Goal: Information Seeking & Learning: Find specific page/section

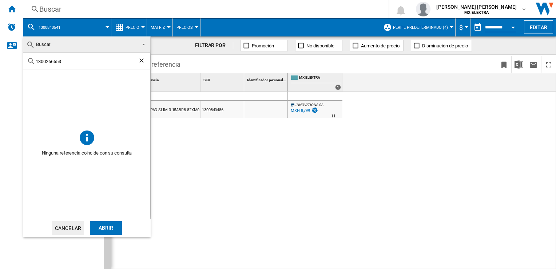
click at [80, 60] on input "1300266553" at bounding box center [87, 61] width 102 height 5
paste input "706756"
click at [64, 65] on div "1300706756" at bounding box center [86, 61] width 127 height 17
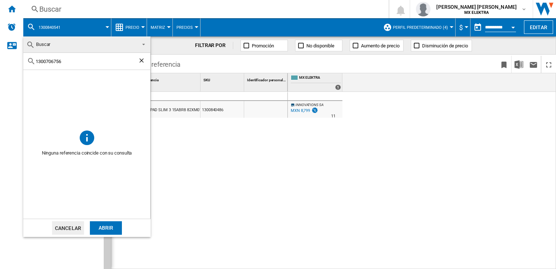
click at [64, 65] on div "1300706756" at bounding box center [86, 61] width 127 height 17
click at [64, 59] on input "1300706756" at bounding box center [87, 61] width 102 height 5
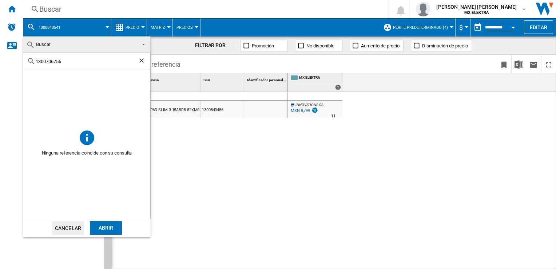
paste input "586943"
click at [67, 65] on div "1300586943" at bounding box center [86, 61] width 127 height 17
click at [64, 60] on input "1300586943" at bounding box center [87, 61] width 102 height 5
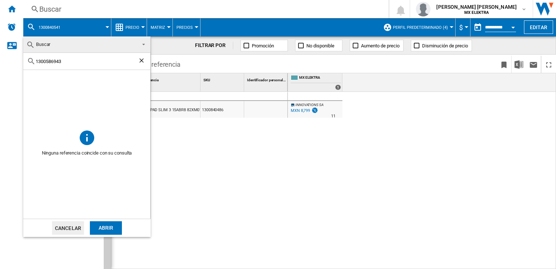
paste input "808054"
click at [71, 59] on input "1300808054" at bounding box center [87, 61] width 102 height 5
paste input "66450"
click at [63, 61] on input "1300664504" at bounding box center [87, 61] width 102 height 5
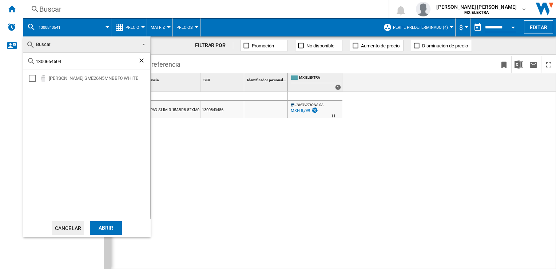
click at [63, 61] on input "1300664504" at bounding box center [87, 61] width 102 height 5
paste input "8341"
click at [64, 62] on input "1300668341" at bounding box center [87, 61] width 102 height 5
paste input "34"
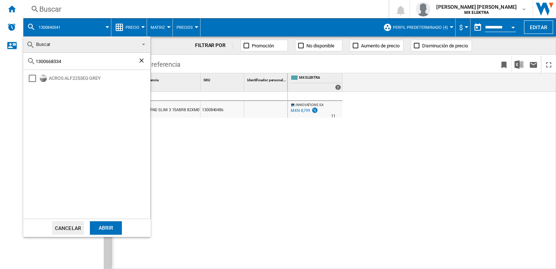
type input "1300668334"
click at [185, 141] on md-backdrop at bounding box center [278, 134] width 556 height 269
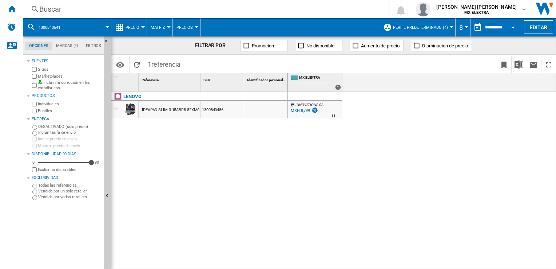
click at [64, 25] on button "1300840541" at bounding box center [53, 27] width 29 height 18
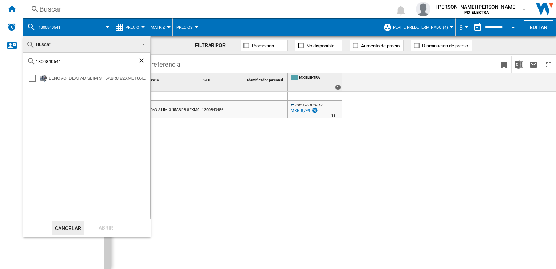
click at [67, 63] on input "1300840541" at bounding box center [87, 61] width 102 height 5
paste input "0467"
type input "1300804671"
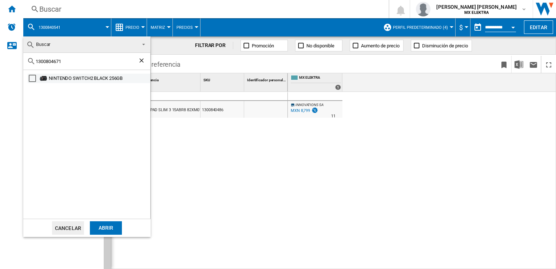
click at [80, 76] on div "NINTENDO SWITCH2 BLACK 256GB" at bounding box center [99, 78] width 100 height 7
drag, startPoint x: 94, startPoint y: 72, endPoint x: 95, endPoint y: 78, distance: 5.2
click at [95, 78] on div "NINTENDO SWITCH2 BLACK 256GB" at bounding box center [86, 144] width 127 height 148
click at [95, 78] on div "NINTENDO SWITCH2 BLACK 256GB" at bounding box center [99, 78] width 100 height 7
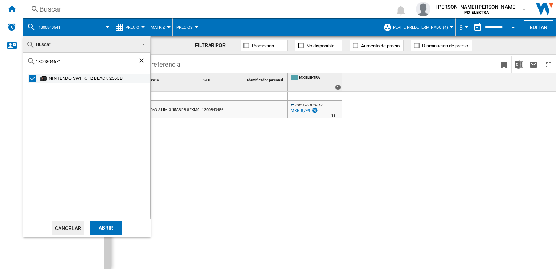
click at [95, 78] on div "NINTENDO SWITCH2 BLACK 256GB" at bounding box center [99, 78] width 100 height 7
click at [51, 78] on div "NINTENDO SWITCH2 BLACK 256GB" at bounding box center [99, 78] width 100 height 7
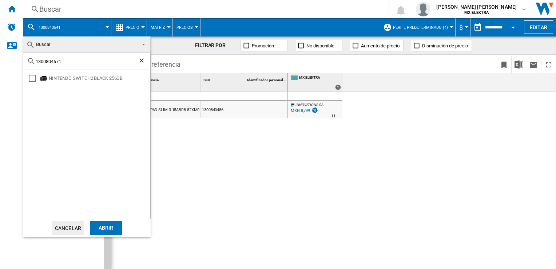
drag, startPoint x: 51, startPoint y: 78, endPoint x: 309, endPoint y: 173, distance: 274.2
click at [309, 173] on md-backdrop at bounding box center [278, 134] width 556 height 269
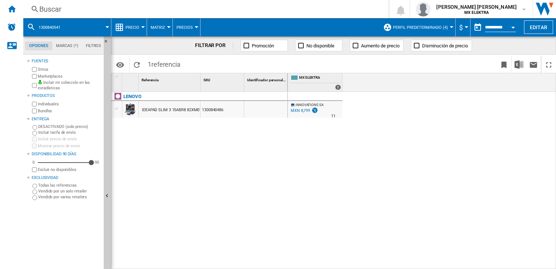
click at [76, 24] on span at bounding box center [89, 27] width 37 height 18
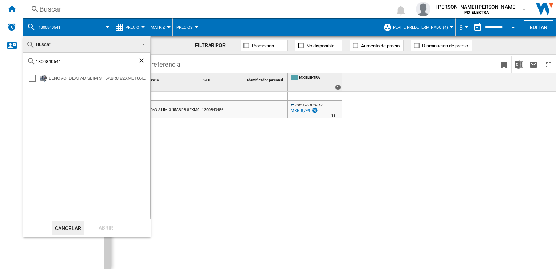
click at [99, 60] on input "1300840541" at bounding box center [87, 61] width 102 height 5
paste input "0467"
type input "1300804671"
click at [106, 79] on div "NINTENDO SWITCH2 BLACK 256GB" at bounding box center [99, 78] width 100 height 7
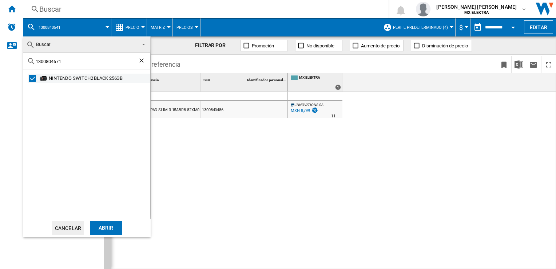
click at [106, 79] on div "NINTENDO SWITCH2 BLACK 256GB" at bounding box center [99, 78] width 100 height 7
click at [226, 157] on md-backdrop at bounding box center [278, 134] width 556 height 269
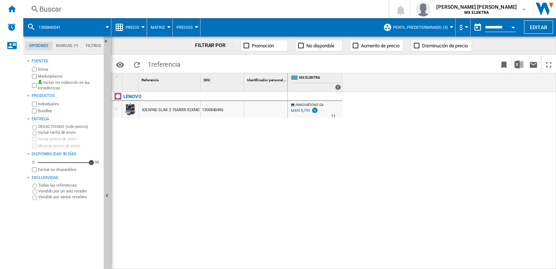
click at [226, 157] on div "LENOVO IDEAPAD SLIM 3 15ABR8 82XM0106IN GRAY 1300840486" at bounding box center [199, 179] width 177 height 174
click at [80, 30] on span at bounding box center [89, 27] width 37 height 18
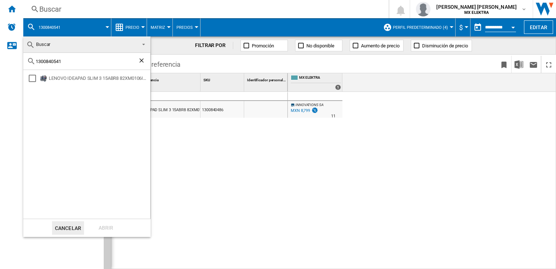
click at [71, 62] on input "1300840541" at bounding box center [87, 61] width 102 height 5
click at [70, 78] on div "LENOVO IDEAPAD SLIM 3 15ABR8 82XM0106IN GRAY" at bounding box center [99, 78] width 100 height 7
click at [110, 230] on div "Abrir" at bounding box center [106, 227] width 32 height 13
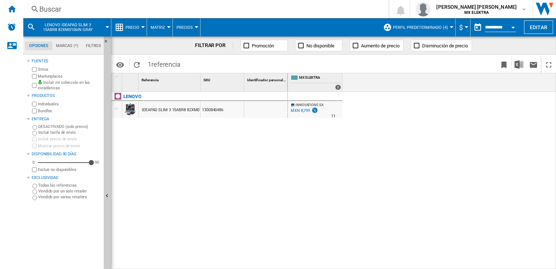
click at [31, 25] on md-icon at bounding box center [31, 27] width 9 height 9
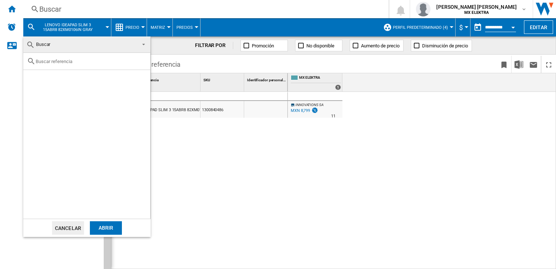
click at [44, 9] on md-backdrop at bounding box center [278, 134] width 556 height 269
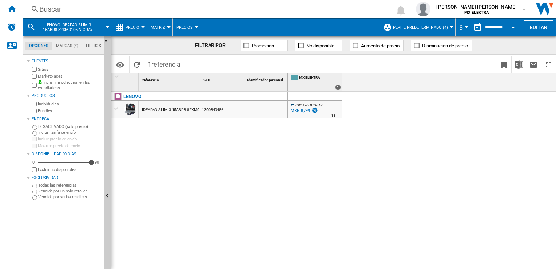
click at [44, 9] on div "Buscar" at bounding box center [204, 9] width 330 height 10
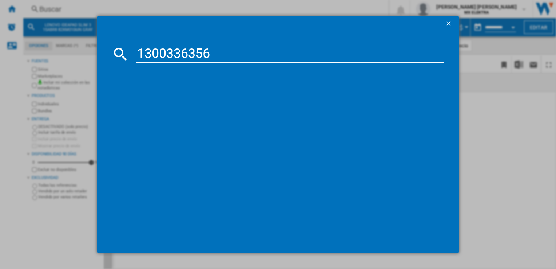
type input "1300336356"
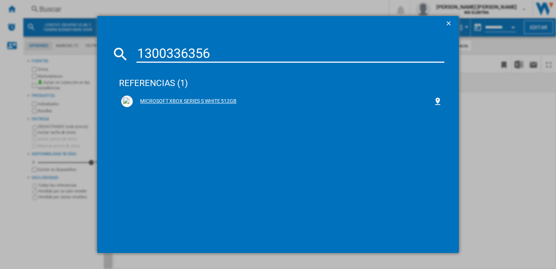
click at [163, 100] on div "MICROSOFT XBOX SERIES S WHITE 512GB" at bounding box center [283, 101] width 300 height 7
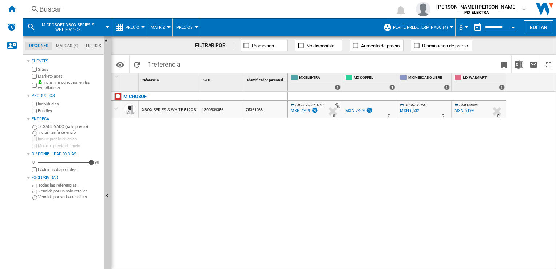
click at [38, 5] on ng-md-icon at bounding box center [35, 9] width 9 height 9
click at [34, 11] on ng-md-icon at bounding box center [35, 9] width 9 height 9
click at [34, 7] on ng-md-icon at bounding box center [35, 9] width 9 height 9
click at [40, 7] on div "Buscar" at bounding box center [224, 9] width 371 height 10
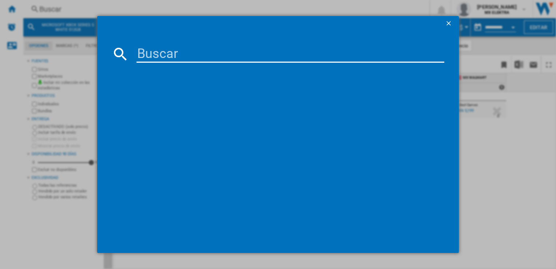
click at [154, 50] on input at bounding box center [290, 53] width 308 height 17
paste input "1300336359"
type input "1300336359"
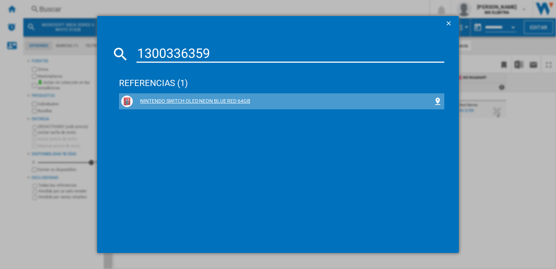
click at [190, 100] on div "NINTENDO SWITCH OLED NEON BLUE RED 64GB" at bounding box center [283, 101] width 300 height 7
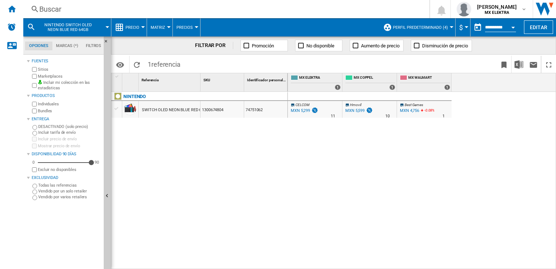
click at [35, 8] on ng-md-icon at bounding box center [35, 9] width 9 height 9
click at [33, 14] on div "Buscar Buscar" at bounding box center [220, 9] width 395 height 10
click at [48, 7] on div "Buscar" at bounding box center [224, 9] width 371 height 10
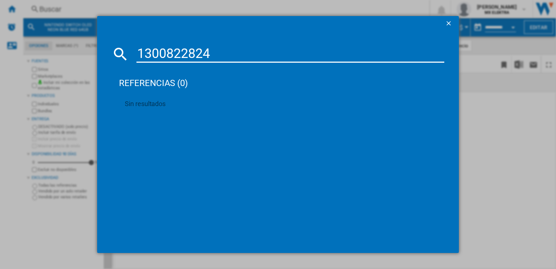
click at [177, 53] on input "1300822824" at bounding box center [290, 53] width 308 height 17
paste input "933"
type input "1300822933"
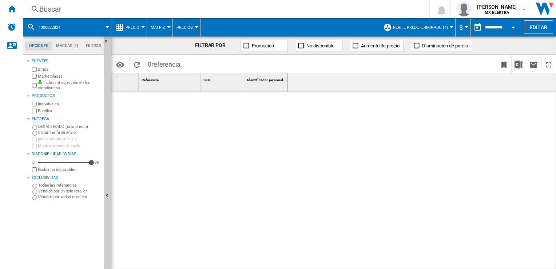
click at [58, 12] on div "Buscar" at bounding box center [224, 9] width 371 height 10
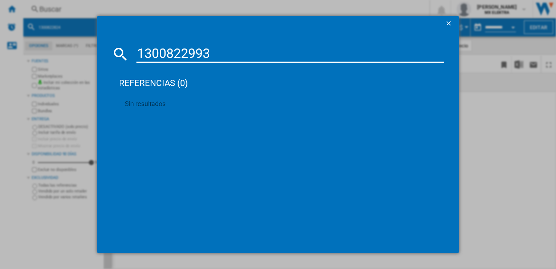
click at [214, 57] on input "1300822993" at bounding box center [290, 53] width 308 height 17
paste input "33828"
type input "1300833828"
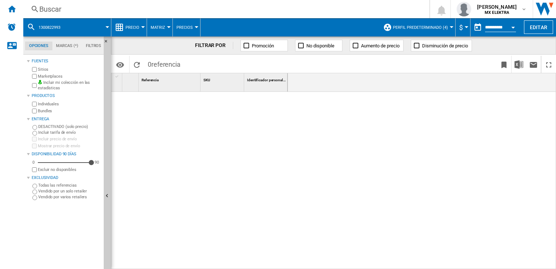
click at [40, 11] on div "Buscar" at bounding box center [224, 9] width 371 height 10
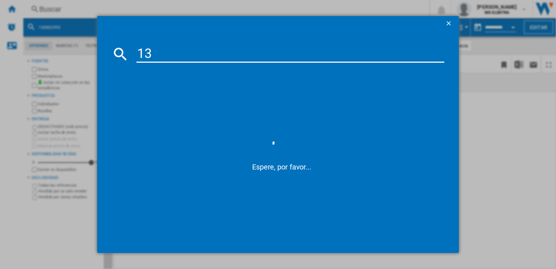
type input "1"
type input "1300063868"
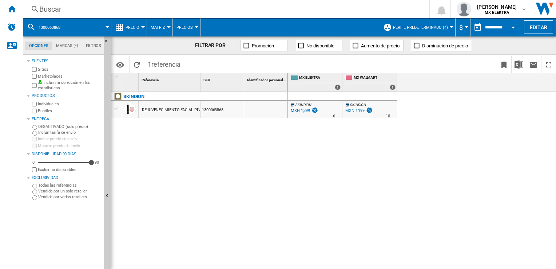
click at [51, 8] on div "Buscar" at bounding box center [224, 9] width 371 height 10
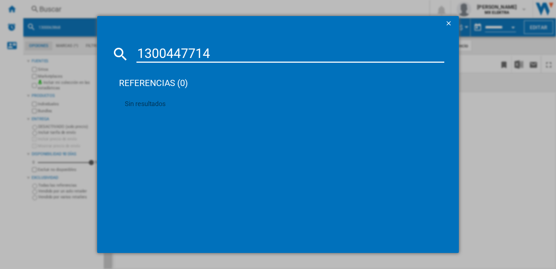
click at [225, 53] on input "1300447714" at bounding box center [290, 53] width 308 height 17
paste input "292887"
type input "1300292887"
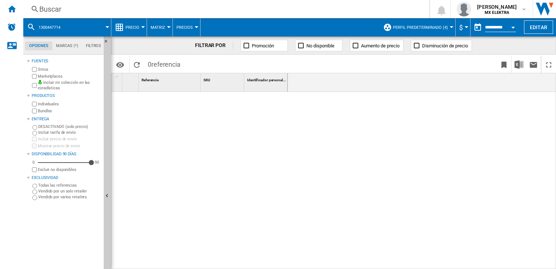
click at [32, 9] on ng-md-icon at bounding box center [35, 9] width 9 height 9
click at [38, 5] on ng-md-icon at bounding box center [35, 9] width 9 height 9
click at [55, 12] on div "Buscar" at bounding box center [224, 9] width 371 height 10
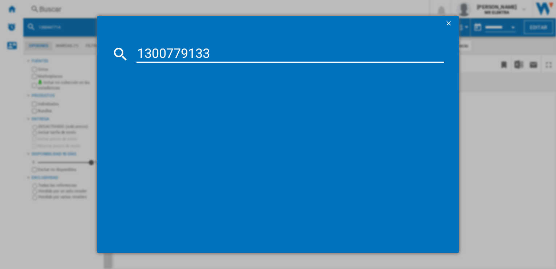
type input "1300779133"
click at [449, 21] on ng-md-icon "getI18NText('BUTTONS.CLOSE_DIALOG')" at bounding box center [449, 24] width 9 height 9
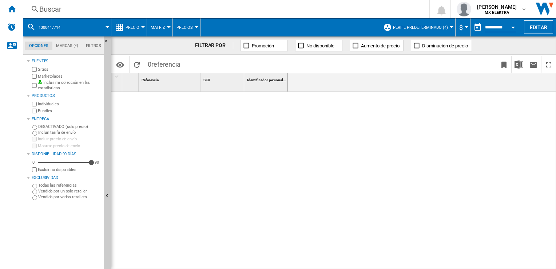
click at [38, 8] on ng-md-icon at bounding box center [35, 9] width 9 height 9
click at [35, 9] on ng-md-icon at bounding box center [35, 9] width 9 height 9
drag, startPoint x: 73, startPoint y: 11, endPoint x: 35, endPoint y: 3, distance: 39.4
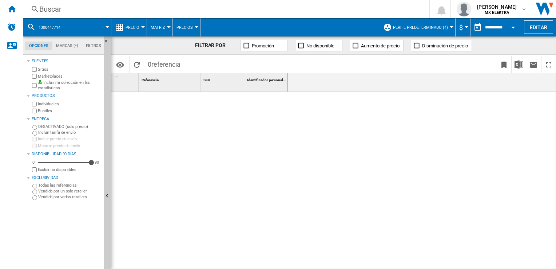
click at [35, 3] on div "Buscar Buscar 0 juan carlos romero marta MX ELEKTRA MX ELEKTRA Mi configuración…" at bounding box center [289, 9] width 533 height 18
click at [34, 5] on div "Buscar Buscar" at bounding box center [220, 9] width 395 height 10
click at [33, 7] on ng-md-icon at bounding box center [35, 9] width 9 height 9
click at [58, 15] on div "Buscar Buscar 0 juan carlos romero marta MX ELEKTRA MX ELEKTRA Mi configuración…" at bounding box center [289, 9] width 533 height 18
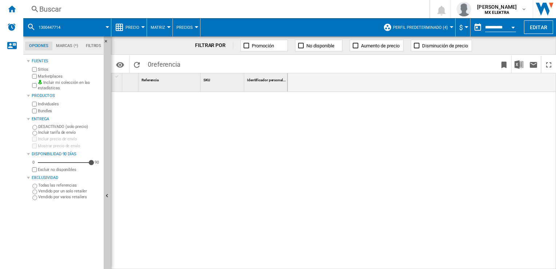
click at [26, 24] on md-menu "1300447714" at bounding box center [67, 27] width 88 height 18
click at [37, 9] on ng-md-icon at bounding box center [35, 9] width 9 height 9
click at [12, 9] on ng-md-icon "Inicio" at bounding box center [11, 8] width 9 height 9
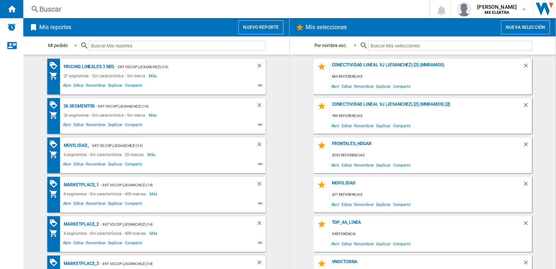
click at [36, 9] on ng-md-icon at bounding box center [35, 9] width 9 height 9
click at [48, 7] on div "Buscar" at bounding box center [224, 9] width 371 height 10
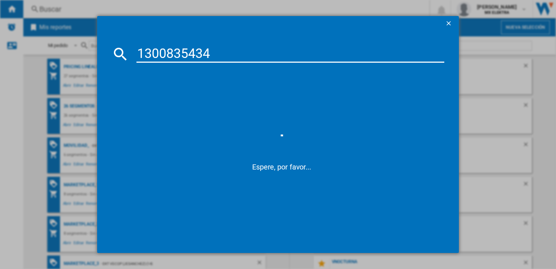
type input "1300835434"
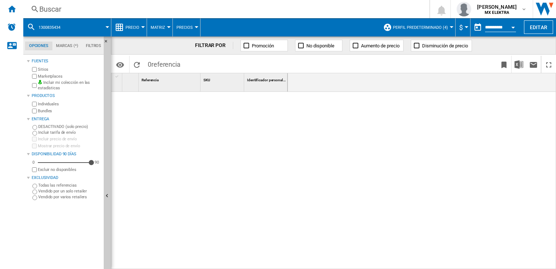
click at [49, 11] on div "Buscar" at bounding box center [224, 9] width 371 height 10
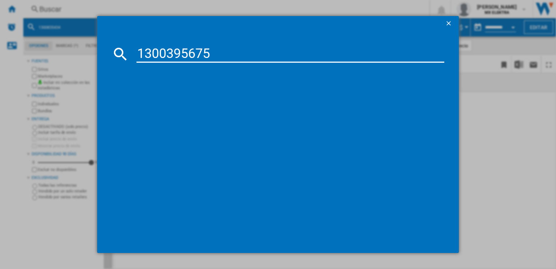
type input "1300395675"
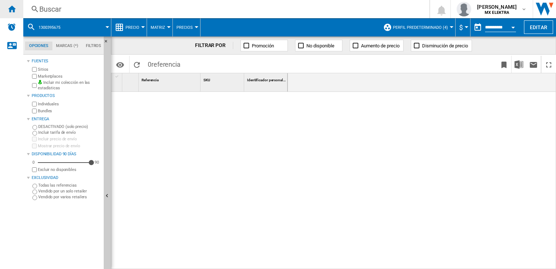
click at [8, 8] on ng-md-icon "Inicio" at bounding box center [11, 8] width 9 height 9
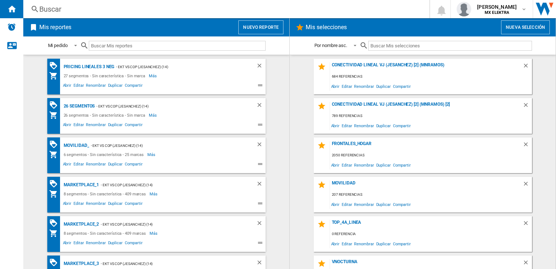
click at [39, 10] on div "Buscar" at bounding box center [224, 9] width 371 height 10
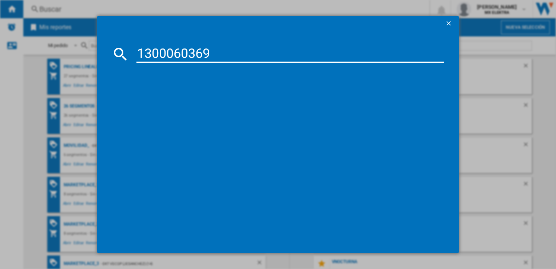
type input "1300060369"
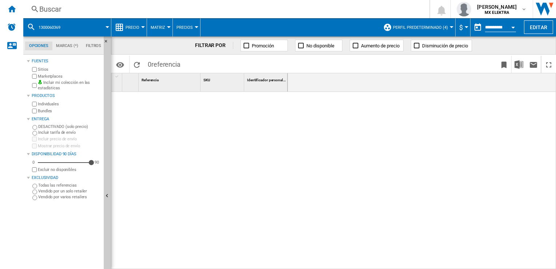
click at [36, 9] on ng-md-icon at bounding box center [35, 9] width 9 height 9
click at [29, 26] on md-icon at bounding box center [31, 27] width 9 height 9
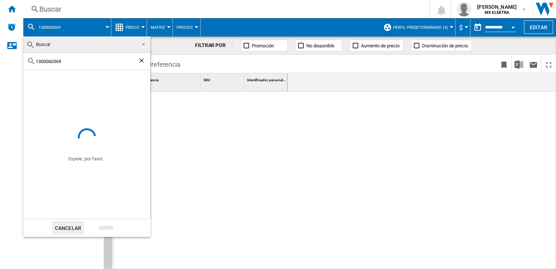
click at [142, 62] on ng-md-icon "Borrar búsqueda" at bounding box center [142, 61] width 9 height 9
click at [86, 61] on input "text" at bounding box center [91, 61] width 111 height 5
paste input "1300290077"
type input "1300290077"
click at [141, 56] on div "1300290077" at bounding box center [86, 61] width 127 height 17
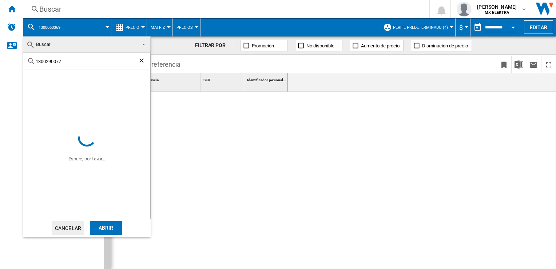
click at [12, 2] on md-backdrop at bounding box center [278, 134] width 556 height 269
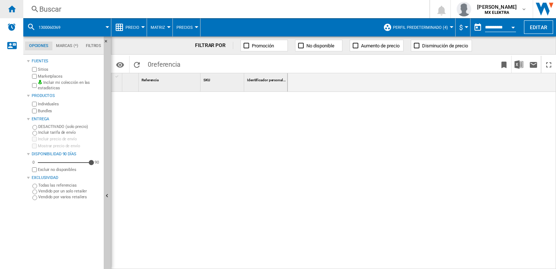
click at [13, 9] on ng-md-icon "Inicio" at bounding box center [11, 8] width 9 height 9
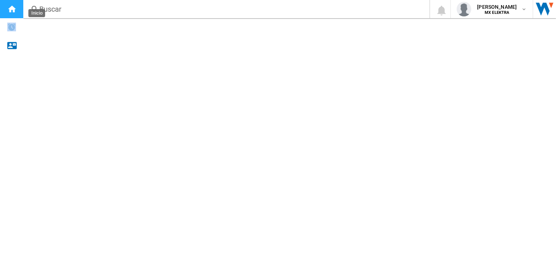
click at [13, 9] on ng-md-icon "Inicio" at bounding box center [11, 8] width 9 height 9
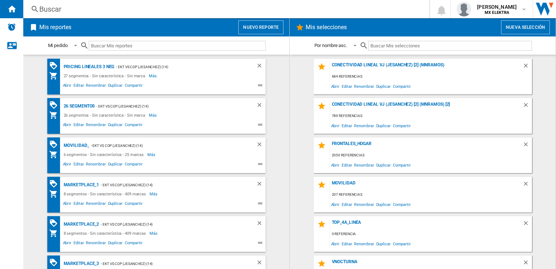
click at [165, 19] on div "Mis reportes Nuevo reporte" at bounding box center [156, 27] width 266 height 18
click at [58, 8] on div "Buscar" at bounding box center [224, 9] width 371 height 10
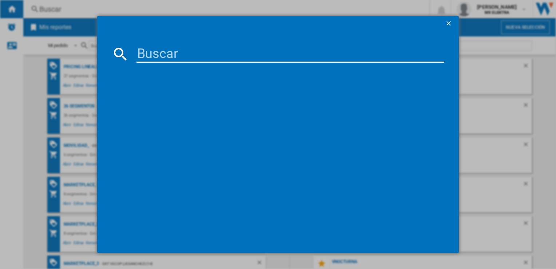
type input "1300290077"
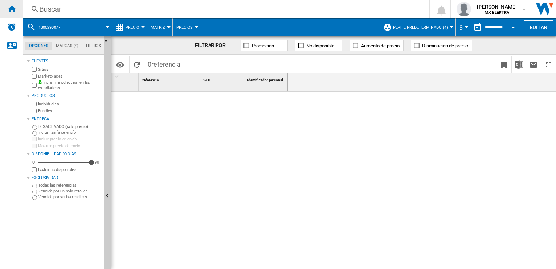
click at [11, 12] on ng-md-icon "Inicio" at bounding box center [11, 8] width 9 height 9
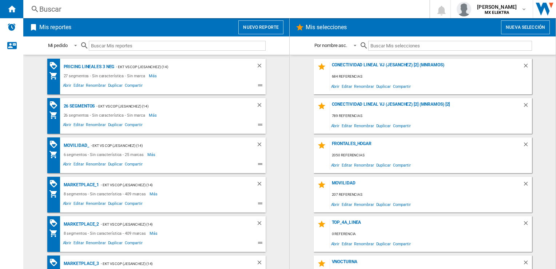
click at [37, 12] on ng-md-icon at bounding box center [35, 9] width 9 height 9
click at [37, 8] on ng-md-icon at bounding box center [35, 9] width 9 height 9
click at [55, 10] on div "Buscar" at bounding box center [224, 9] width 371 height 10
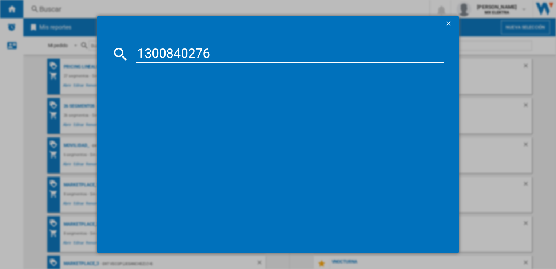
type input "1300840276"
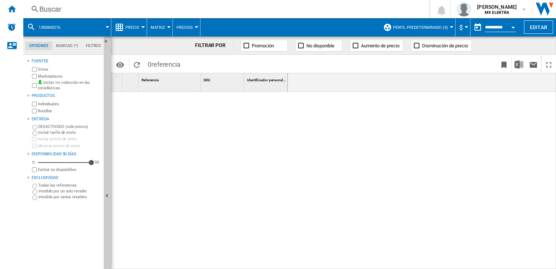
click at [60, 6] on div "Buscar" at bounding box center [224, 9] width 371 height 10
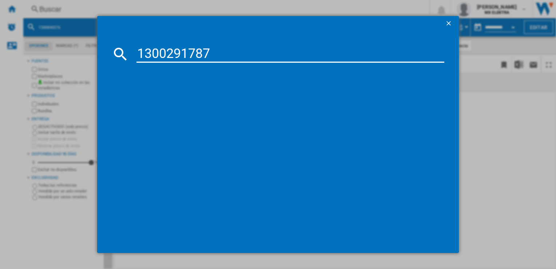
type input "1300291787"
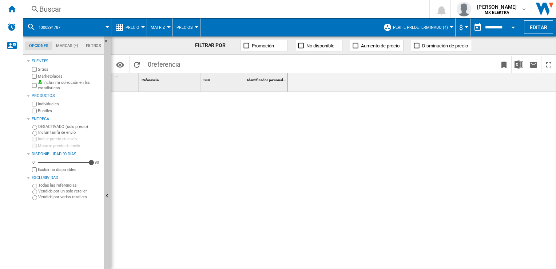
click at [29, 7] on div "Buscar Buscar" at bounding box center [220, 9] width 395 height 10
click at [12, 7] on ng-md-icon "Inicio" at bounding box center [11, 8] width 9 height 9
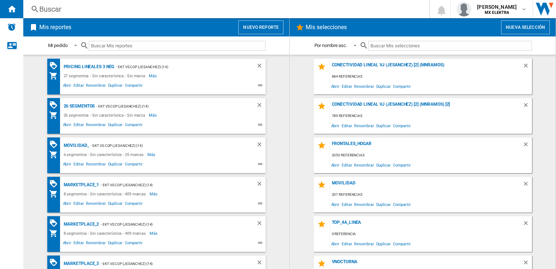
click at [42, 11] on div "Buscar" at bounding box center [224, 9] width 371 height 10
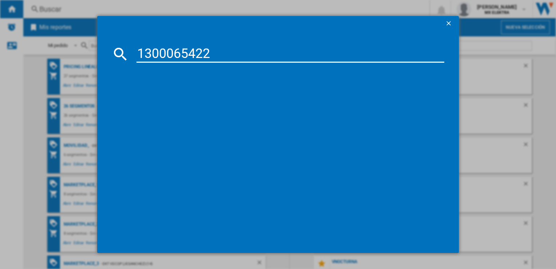
type input "1300065422"
click at [448, 18] on button "button" at bounding box center [449, 23] width 15 height 15
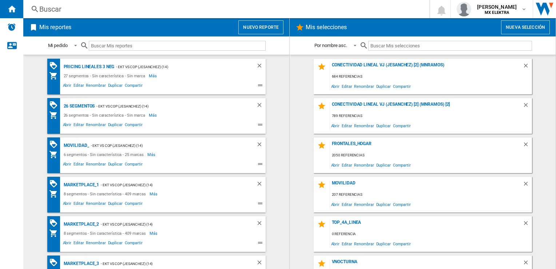
click at [45, 9] on div "Buscar" at bounding box center [224, 9] width 371 height 10
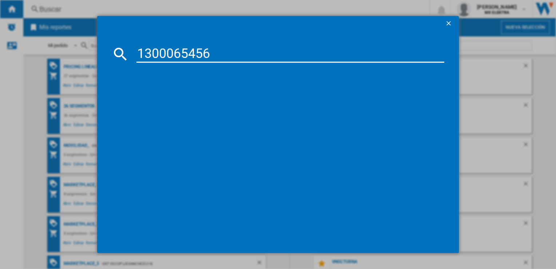
type input "1300065456"
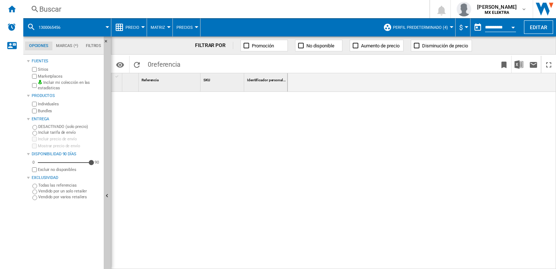
click at [37, 5] on ng-md-icon at bounding box center [35, 9] width 9 height 9
click at [35, 8] on ng-md-icon at bounding box center [35, 9] width 9 height 9
click at [11, 9] on ng-md-icon "Inicio" at bounding box center [11, 8] width 9 height 9
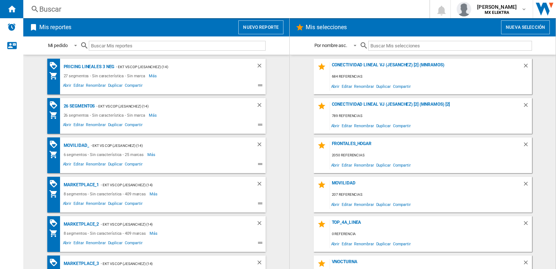
click at [54, 8] on div "Buscar" at bounding box center [224, 9] width 371 height 10
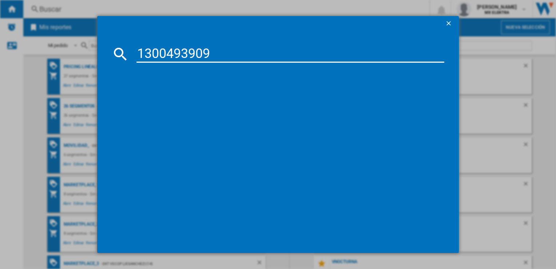
type input "1300493909"
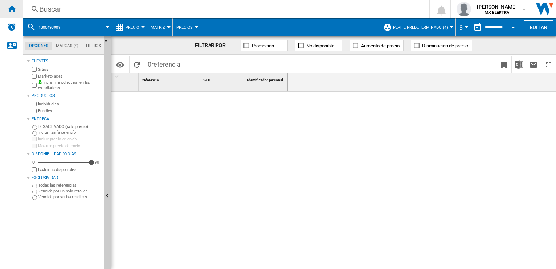
click at [21, 10] on div "Inicio" at bounding box center [11, 9] width 23 height 18
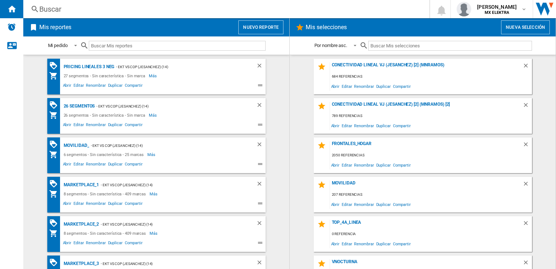
click at [44, 10] on div "Buscar" at bounding box center [224, 9] width 371 height 10
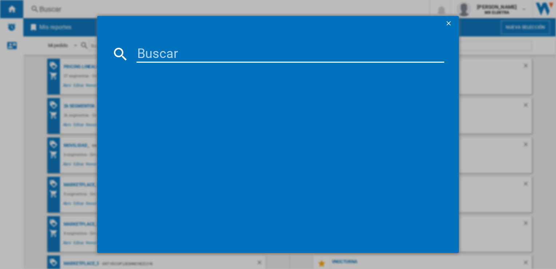
paste input "1300677204"
type input "1300677204"
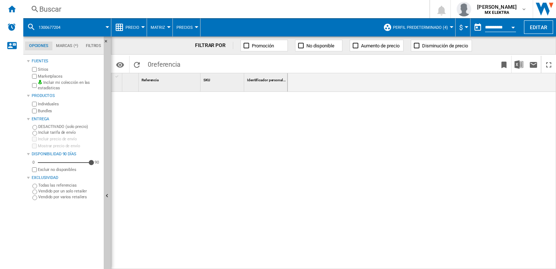
click at [41, 7] on div "Buscar" at bounding box center [224, 9] width 371 height 10
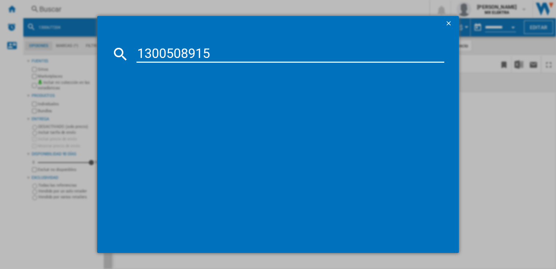
type input "1300508915"
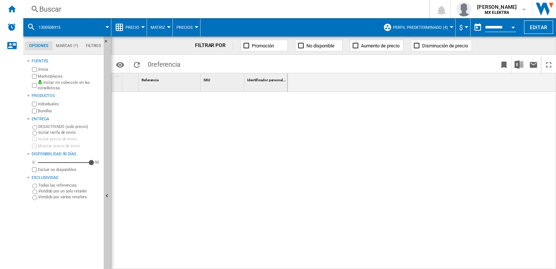
click at [45, 9] on div "Buscar" at bounding box center [224, 9] width 371 height 10
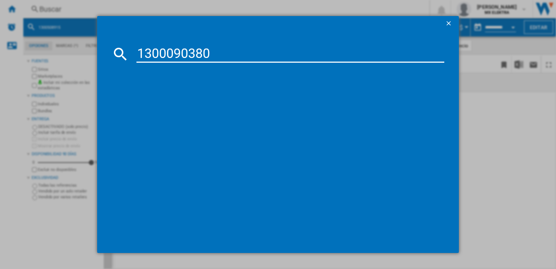
type input "1300090380"
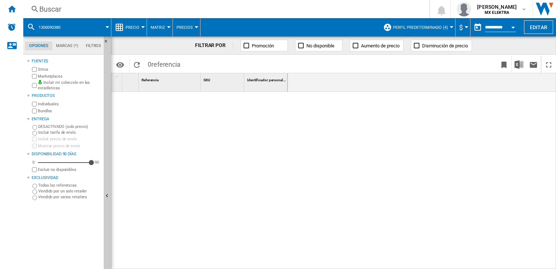
click at [50, 6] on div "Buscar" at bounding box center [224, 9] width 371 height 10
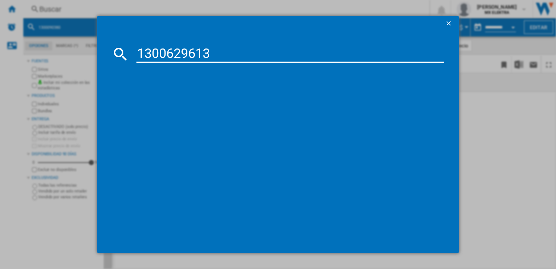
type input "1300629613"
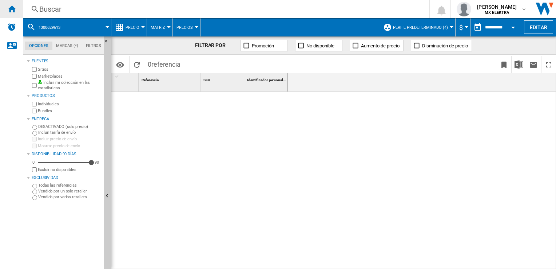
click at [10, 11] on ng-md-icon "Inicio" at bounding box center [11, 8] width 9 height 9
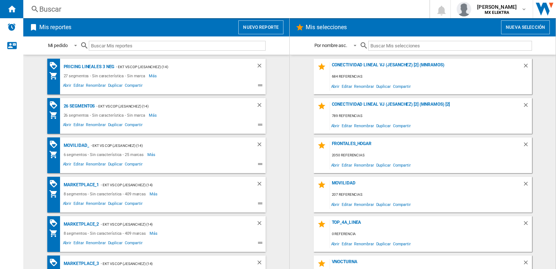
click at [46, 8] on div "Buscar" at bounding box center [224, 9] width 371 height 10
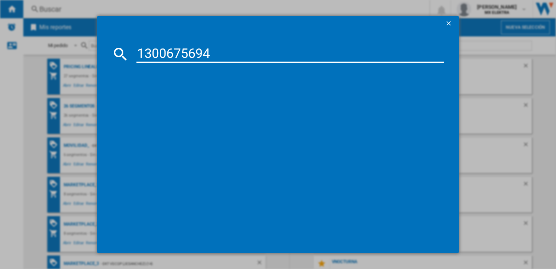
type input "1300675694"
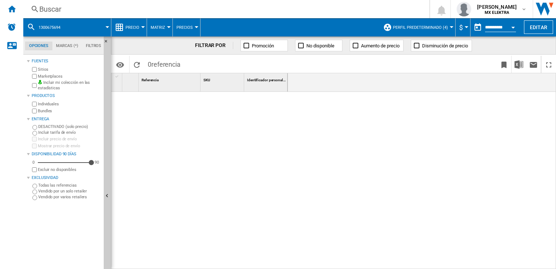
click at [44, 6] on div "Buscar" at bounding box center [224, 9] width 371 height 10
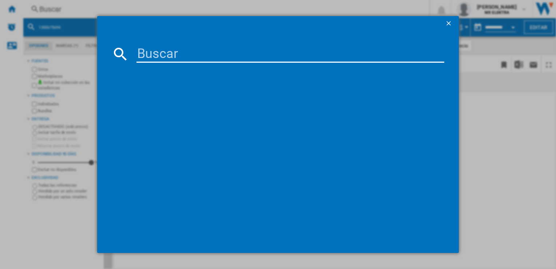
type input "1300075766"
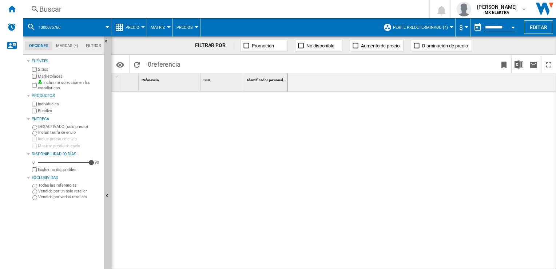
click at [57, 26] on span "1300075766" at bounding box center [50, 27] width 22 height 5
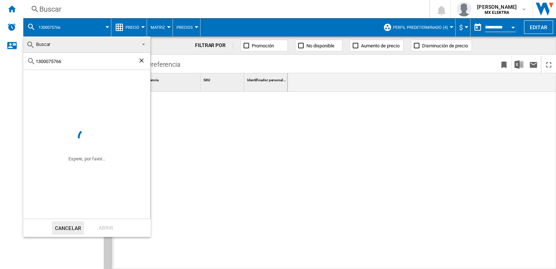
click at [143, 60] on ng-md-icon "Borrar búsqueda" at bounding box center [142, 61] width 9 height 9
click at [44, 18] on md-backdrop at bounding box center [278, 134] width 556 height 269
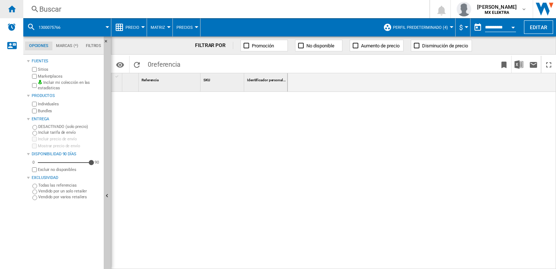
click at [16, 8] on ng-md-icon "Inicio" at bounding box center [11, 8] width 9 height 9
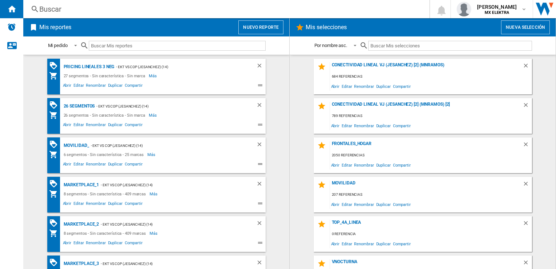
click at [41, 10] on div "Buscar" at bounding box center [224, 9] width 371 height 10
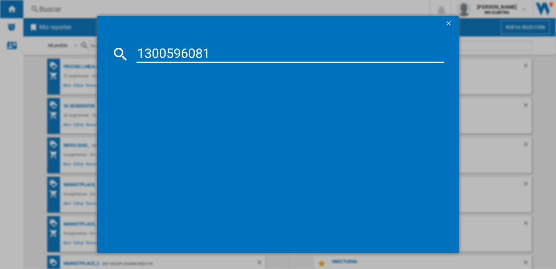
type input "1300596081"
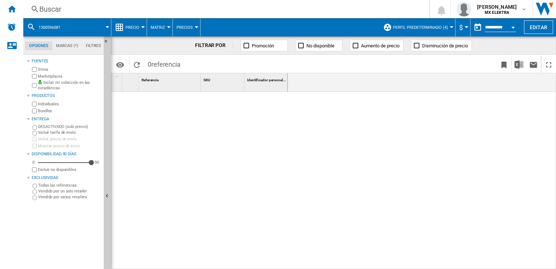
click at [50, 17] on div "Buscar Buscar 0 juan carlos romero marta MX ELEKTRA MX ELEKTRA Mi configuración…" at bounding box center [289, 9] width 533 height 18
click at [35, 15] on div "Buscar Buscar 0 juan carlos romero marta MX ELEKTRA MX ELEKTRA Mi configuración…" at bounding box center [289, 9] width 533 height 18
click at [37, 9] on ng-md-icon at bounding box center [35, 9] width 9 height 9
click at [56, 8] on div "Buscar" at bounding box center [224, 9] width 371 height 10
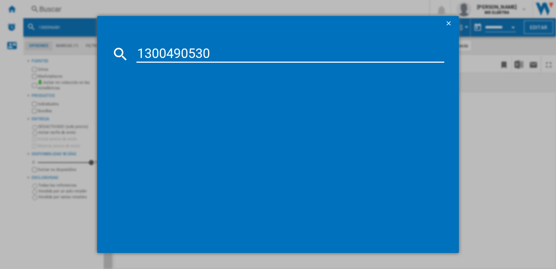
type input "1300490530"
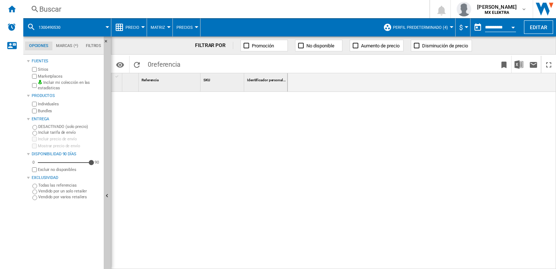
click at [51, 12] on div "Buscar" at bounding box center [224, 9] width 371 height 10
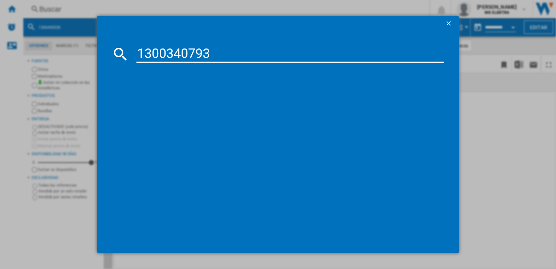
type input "1300340793"
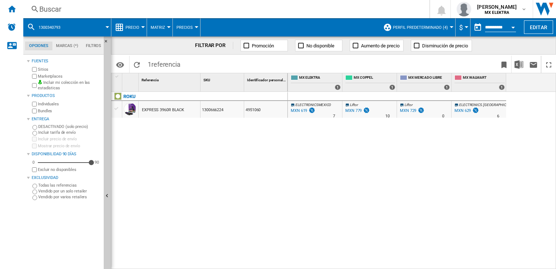
click at [41, 5] on div "Buscar" at bounding box center [224, 9] width 371 height 10
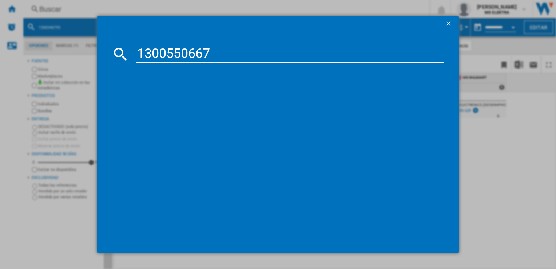
type input "1300550667"
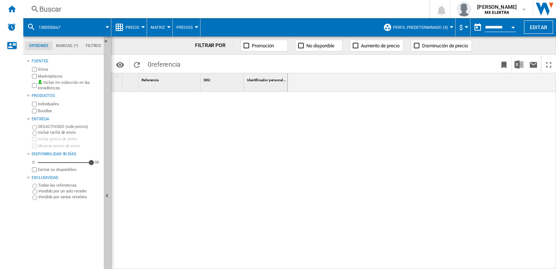
click at [68, 14] on div "Buscar" at bounding box center [224, 9] width 371 height 10
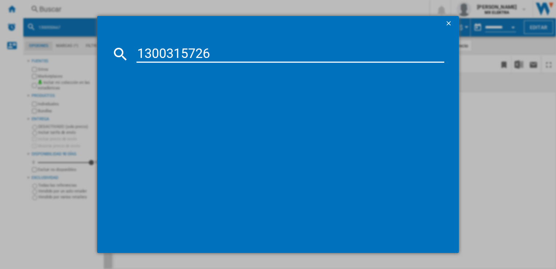
type input "1300315726"
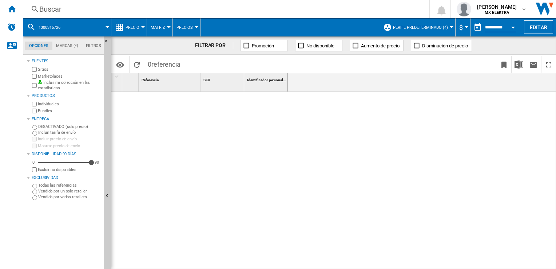
click at [37, 25] on div "1300315726" at bounding box center [67, 27] width 80 height 18
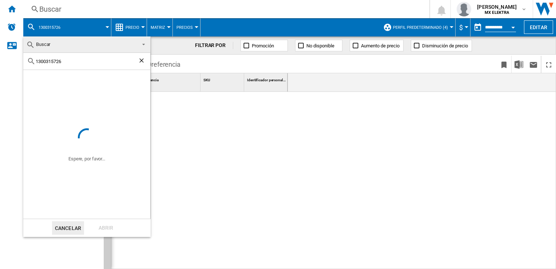
click at [139, 60] on ng-md-icon "Borrar búsqueda" at bounding box center [142, 61] width 9 height 9
click at [79, 44] on span "Buscar" at bounding box center [81, 44] width 110 height 10
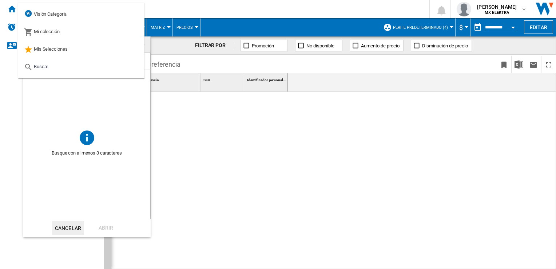
click at [13, 10] on md-backdrop at bounding box center [278, 134] width 556 height 269
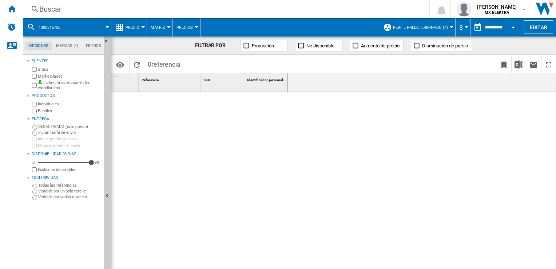
click at [13, 10] on ng-md-icon "Inicio" at bounding box center [11, 8] width 9 height 9
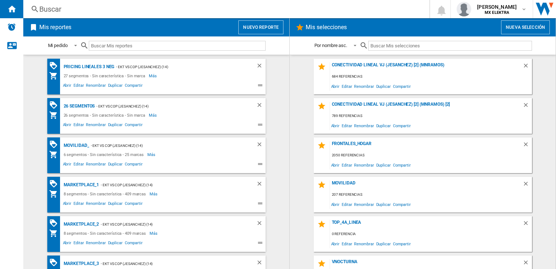
click at [39, 9] on div "Buscar" at bounding box center [224, 9] width 371 height 10
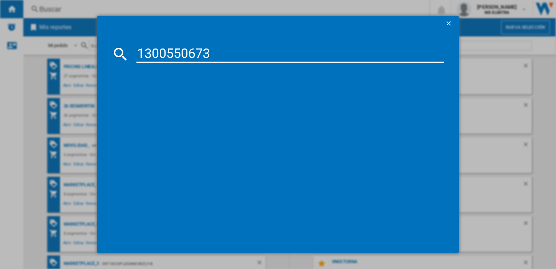
type input "1300550673"
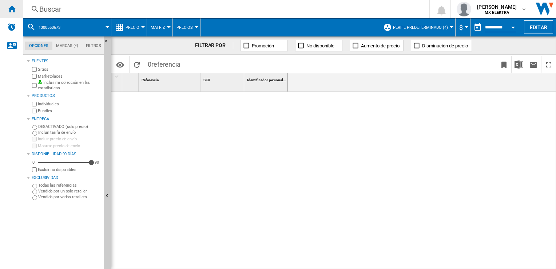
click at [15, 8] on ng-md-icon "Inicio" at bounding box center [11, 8] width 9 height 9
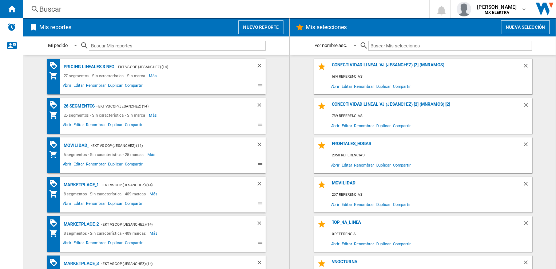
click at [47, 12] on div "Buscar" at bounding box center [224, 9] width 371 height 10
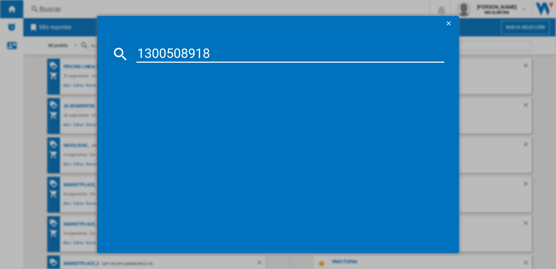
type input "1300508918"
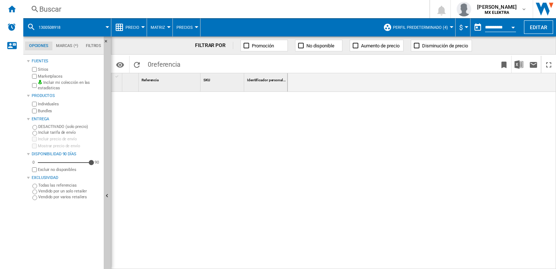
click at [49, 11] on div "Buscar" at bounding box center [224, 9] width 371 height 10
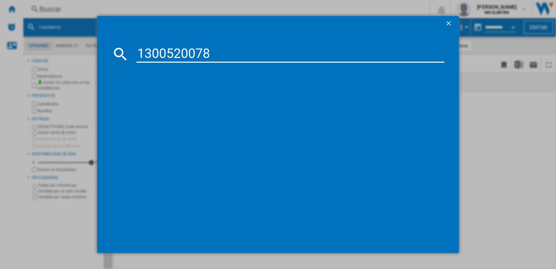
type input "1300520078"
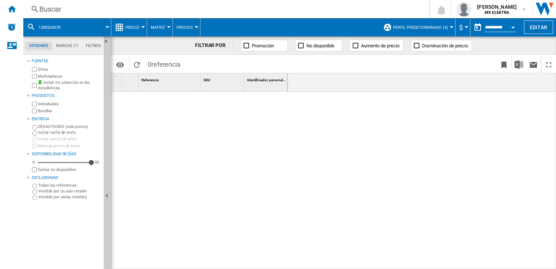
click at [35, 8] on ng-md-icon at bounding box center [35, 9] width 9 height 9
click at [20, 9] on div "Inicio" at bounding box center [11, 9] width 23 height 18
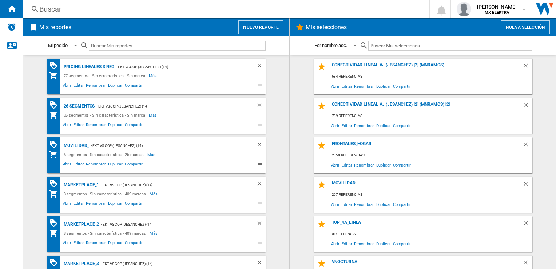
click at [34, 8] on ng-md-icon at bounding box center [35, 9] width 9 height 9
click at [14, 9] on ng-md-icon "Inicio" at bounding box center [11, 8] width 9 height 9
click at [12, 4] on div "Inicio" at bounding box center [11, 9] width 23 height 18
click at [56, 9] on div "Buscar" at bounding box center [224, 9] width 371 height 10
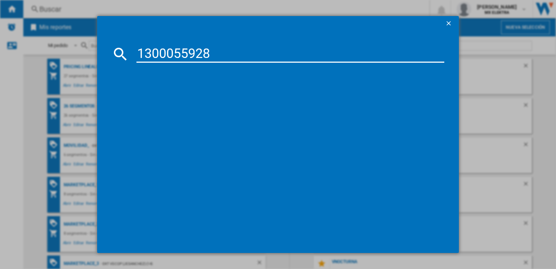
type input "1300055928"
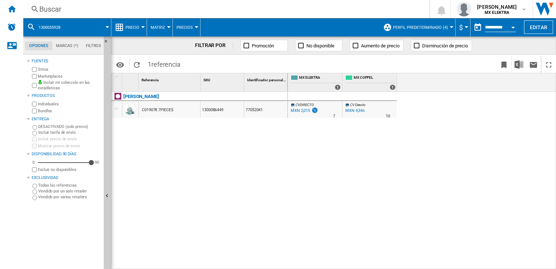
click at [52, 15] on div "Buscar Buscar 0 juan carlos romero marta MX ELEKTRA MX ELEKTRA Mi configuración…" at bounding box center [289, 9] width 533 height 18
click at [39, 10] on ng-md-icon at bounding box center [35, 9] width 9 height 9
click at [21, 8] on div "Inicio" at bounding box center [11, 9] width 23 height 18
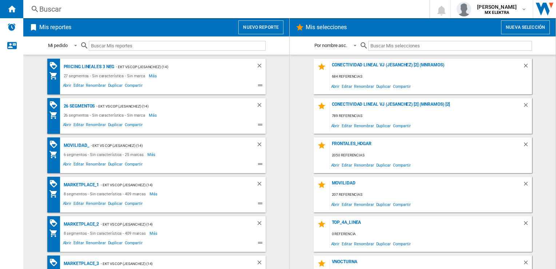
click at [44, 9] on div "Buscar" at bounding box center [224, 9] width 371 height 10
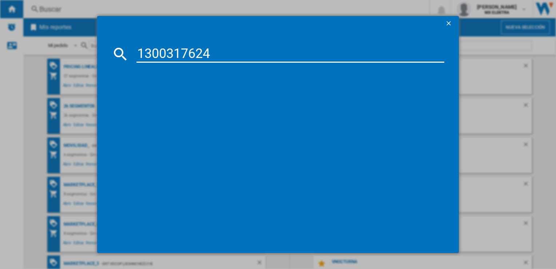
type input "1300317624"
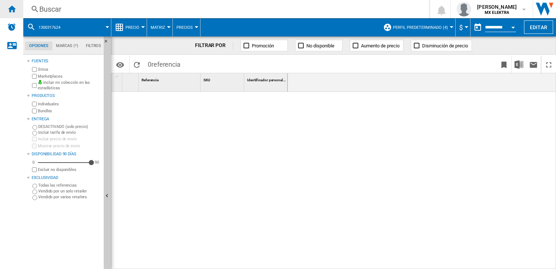
click at [16, 5] on div "Inicio" at bounding box center [11, 9] width 23 height 18
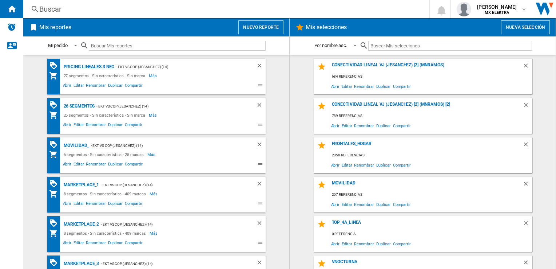
click at [34, 9] on ng-md-icon at bounding box center [35, 9] width 9 height 9
click at [12, 8] on ng-md-icon "Inicio" at bounding box center [11, 8] width 9 height 9
click at [47, 10] on div "Buscar" at bounding box center [224, 9] width 371 height 10
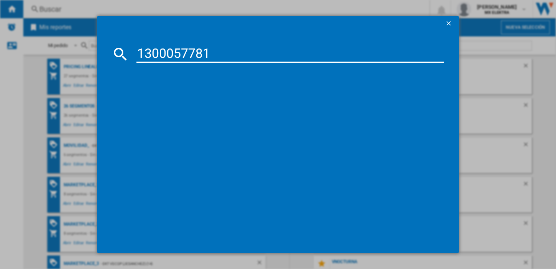
type input "1300057781"
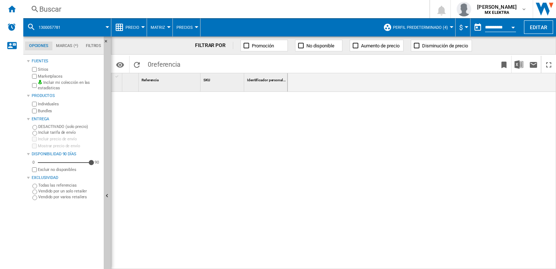
click at [36, 12] on ng-md-icon at bounding box center [35, 9] width 9 height 9
click at [16, 8] on div "Inicio" at bounding box center [11, 9] width 23 height 18
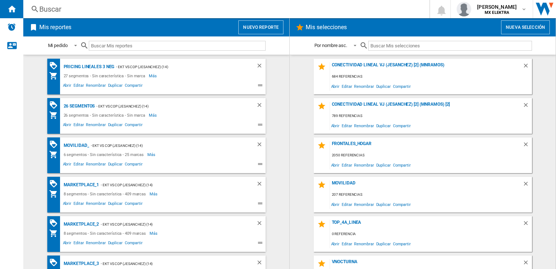
click at [123, 45] on input "text" at bounding box center [177, 46] width 177 height 10
click at [51, 12] on div "Buscar" at bounding box center [224, 9] width 371 height 10
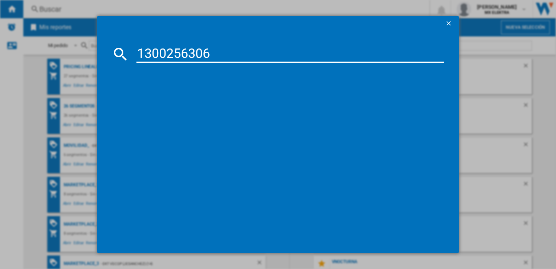
type input "1300256306"
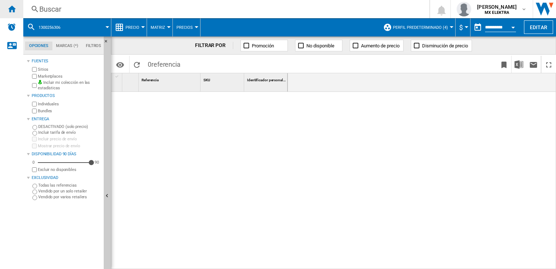
click at [15, 13] on ng-md-icon "Inicio" at bounding box center [11, 8] width 9 height 9
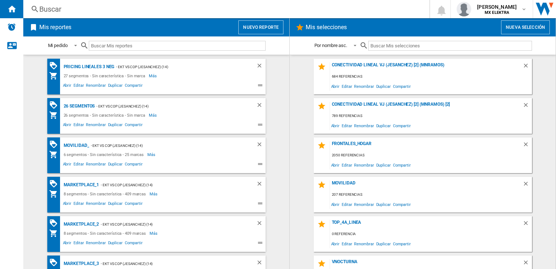
click at [45, 8] on div "Buscar" at bounding box center [224, 9] width 371 height 10
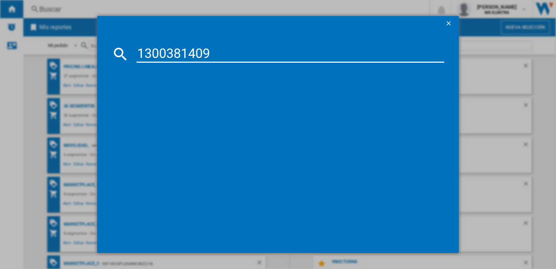
type input "1300381409"
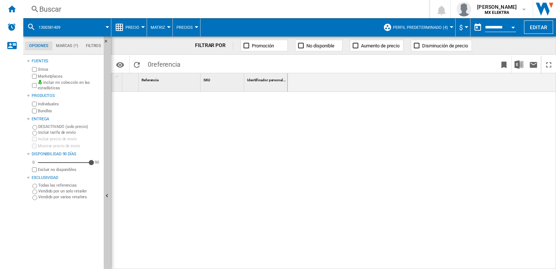
click at [48, 11] on div "Buscar" at bounding box center [224, 9] width 371 height 10
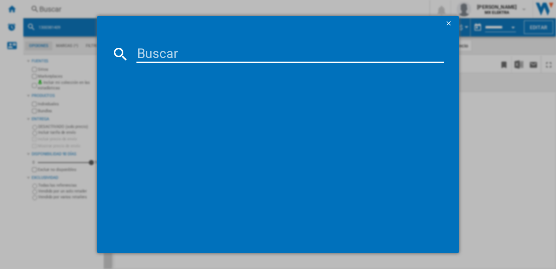
type input "1300063348"
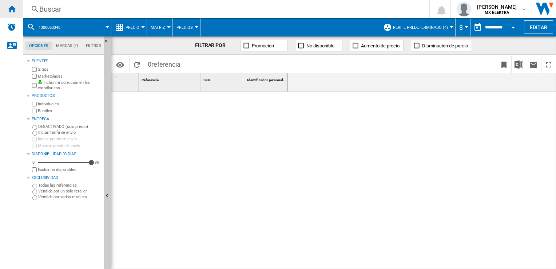
click at [21, 5] on div "Inicio" at bounding box center [11, 9] width 23 height 18
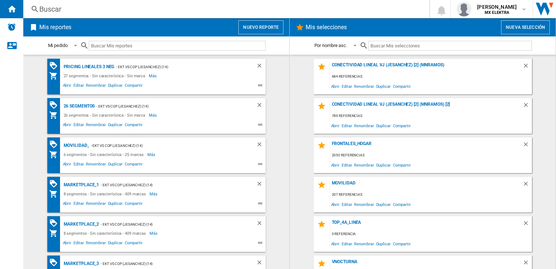
click at [55, 11] on div "Buscar" at bounding box center [224, 9] width 371 height 10
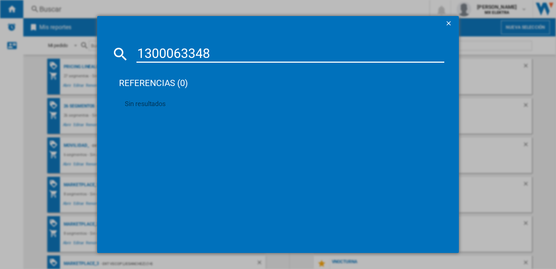
click at [158, 51] on input "1300063348" at bounding box center [290, 53] width 308 height 17
paste input "51697"
type input "1300516978"
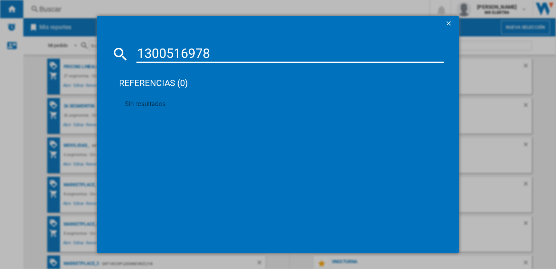
click at [158, 51] on input "1300516978" at bounding box center [290, 53] width 308 height 17
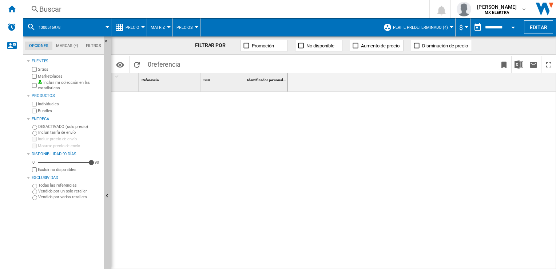
click at [23, 7] on div "Buscar Buscar" at bounding box center [220, 9] width 395 height 10
click at [17, 7] on div "Inicio" at bounding box center [11, 9] width 23 height 18
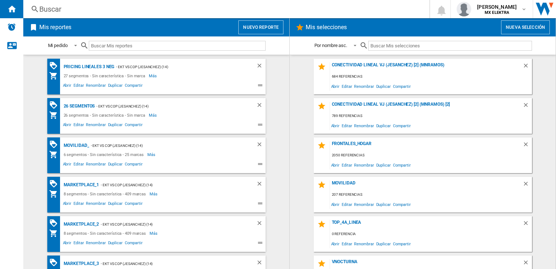
click at [41, 7] on div "Buscar" at bounding box center [224, 9] width 371 height 10
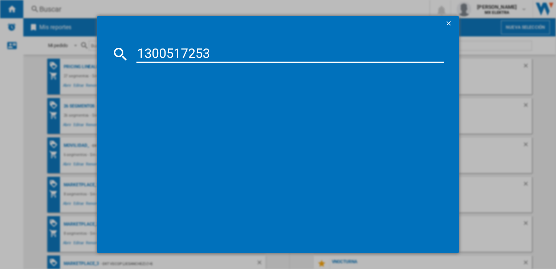
type input "1300517253"
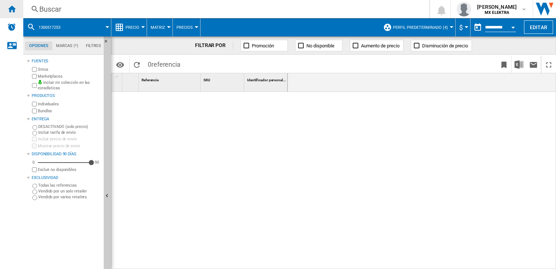
click at [15, 12] on ng-md-icon "Inicio" at bounding box center [11, 8] width 9 height 9
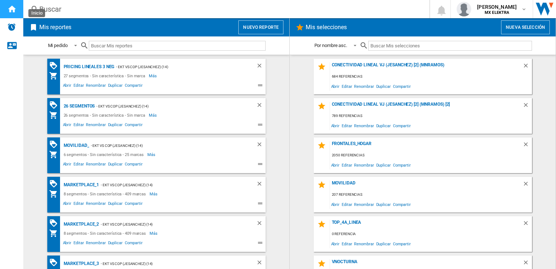
click at [15, 12] on ng-md-icon "Inicio" at bounding box center [11, 8] width 9 height 9
click at [55, 11] on div "Buscar" at bounding box center [224, 9] width 371 height 10
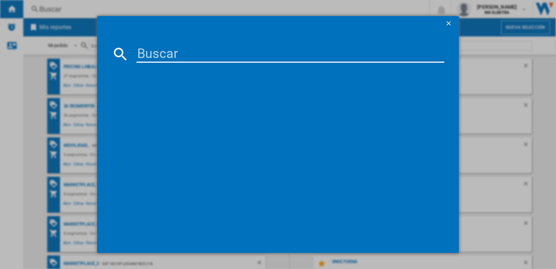
type input "1300517733"
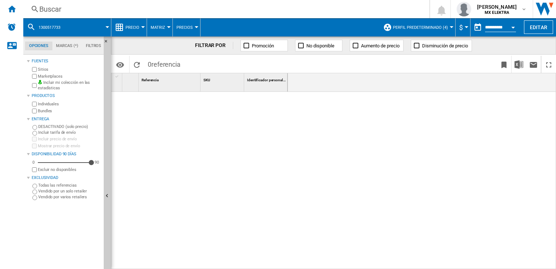
click at [51, 9] on div "Buscar" at bounding box center [224, 9] width 371 height 10
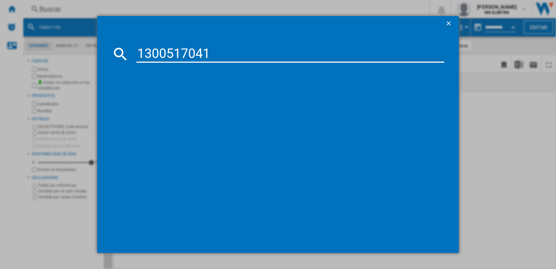
type input "1300517041"
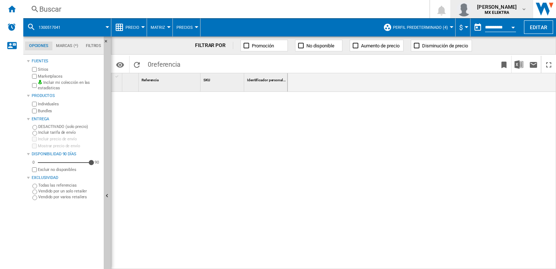
click at [74, 13] on div "Buscar" at bounding box center [224, 9] width 371 height 10
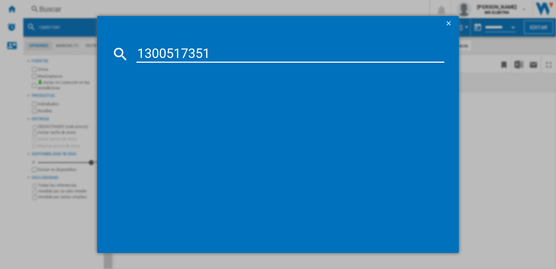
type input "1300517351"
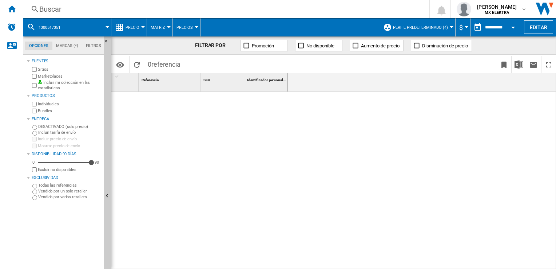
click at [50, 31] on button "1300517351" at bounding box center [53, 27] width 29 height 18
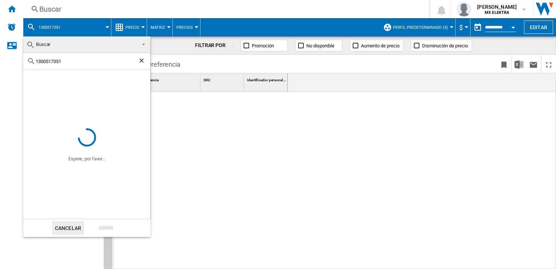
click at [47, 8] on md-backdrop at bounding box center [278, 134] width 556 height 269
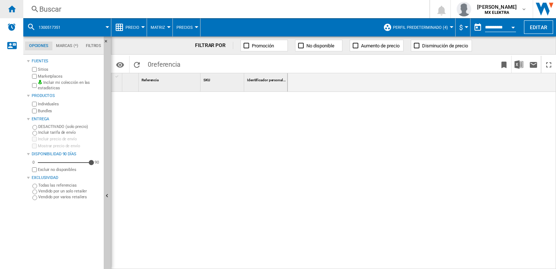
click at [17, 13] on div "Inicio" at bounding box center [11, 9] width 23 height 18
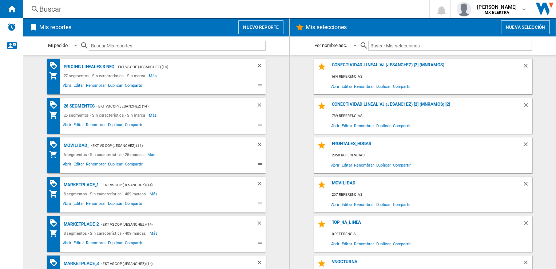
click at [53, 15] on div "Buscar Buscar 0 juan carlos romero marta MX ELEKTRA MX ELEKTRA Mi configuración…" at bounding box center [289, 9] width 533 height 18
click at [40, 7] on div "Buscar" at bounding box center [224, 9] width 371 height 10
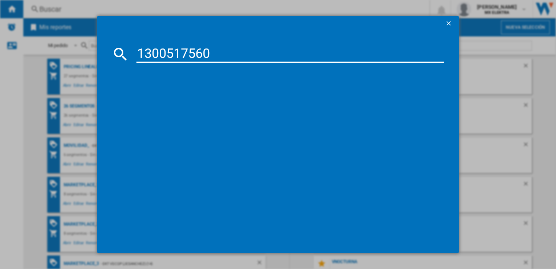
type input "1300517560"
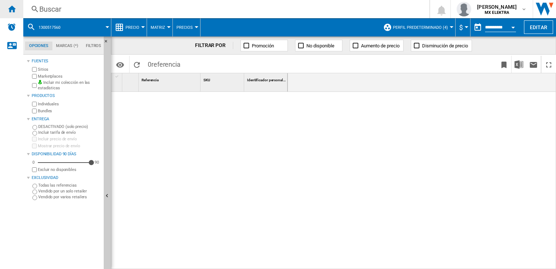
click at [16, 7] on div "Inicio" at bounding box center [11, 9] width 23 height 18
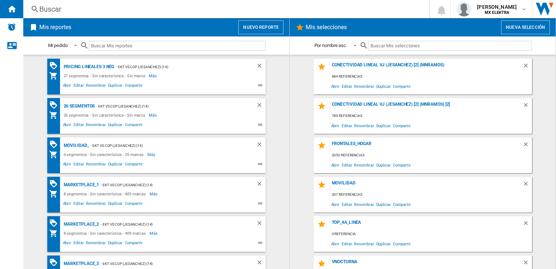
click at [51, 7] on div "Buscar" at bounding box center [224, 9] width 371 height 10
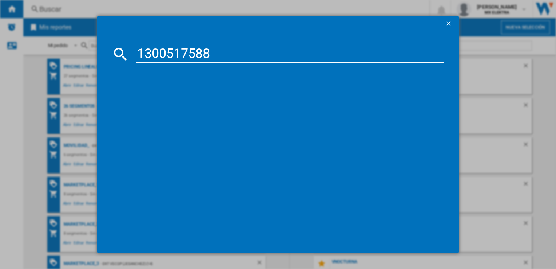
type input "1300517588"
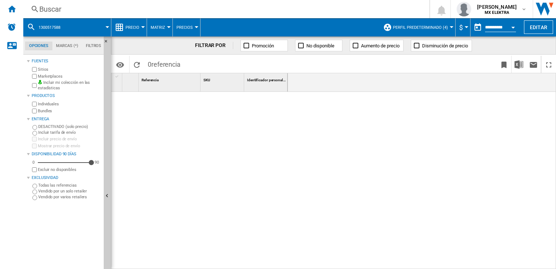
click at [44, 9] on div "Buscar" at bounding box center [224, 9] width 371 height 10
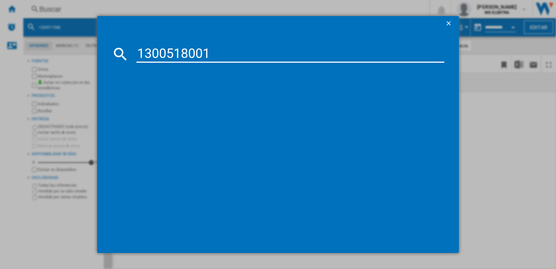
type input "1300518001"
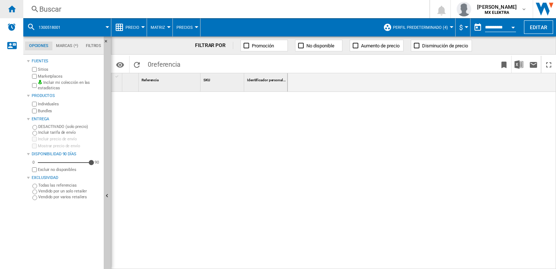
click at [15, 8] on ng-md-icon "Inicio" at bounding box center [11, 8] width 9 height 9
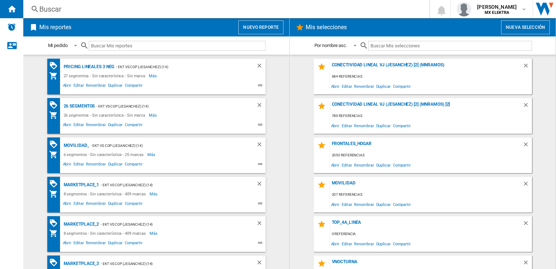
click at [49, 8] on div "Buscar" at bounding box center [224, 9] width 371 height 10
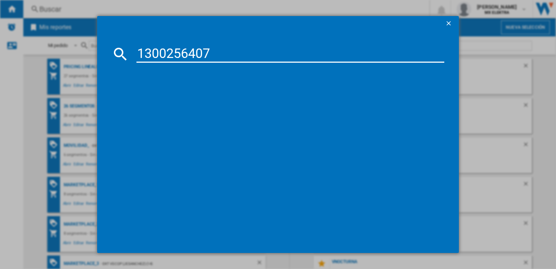
type input "1300256407"
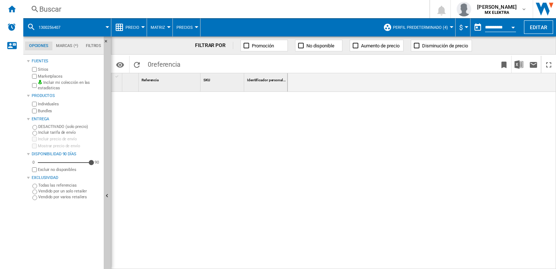
click at [45, 11] on div "Buscar" at bounding box center [224, 9] width 371 height 10
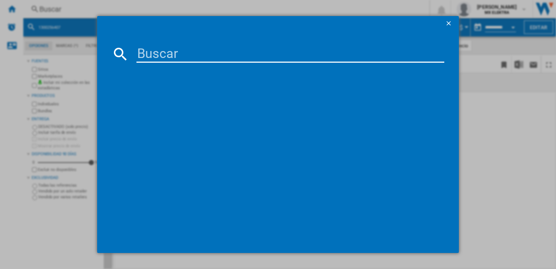
type input "1300094043"
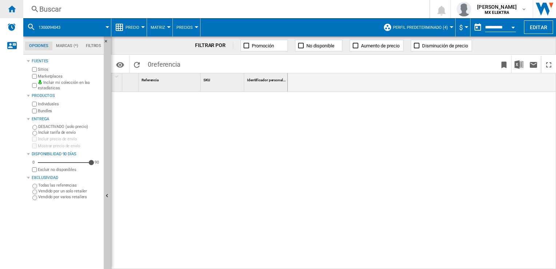
click at [2, 8] on div "Inicio" at bounding box center [11, 9] width 23 height 18
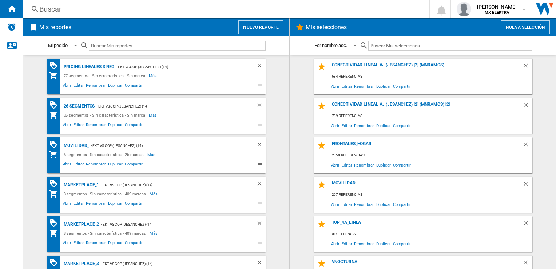
click at [99, 48] on input "text" at bounding box center [177, 46] width 177 height 10
paste input "1300094043"
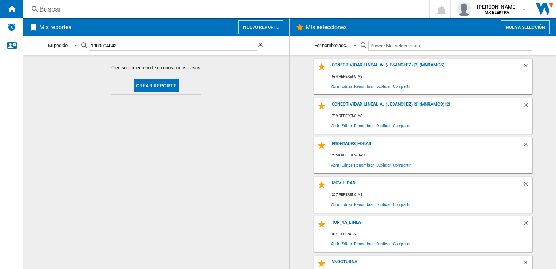
type input "1300094043"
click at [37, 3] on div "Buscar Buscar 0 juan carlos romero marta MX ELEKTRA MX ELEKTRA Mi configuración…" at bounding box center [289, 9] width 533 height 18
click at [37, 6] on ng-md-icon at bounding box center [35, 9] width 9 height 9
click at [28, 10] on div "Buscar Buscar" at bounding box center [220, 9] width 395 height 10
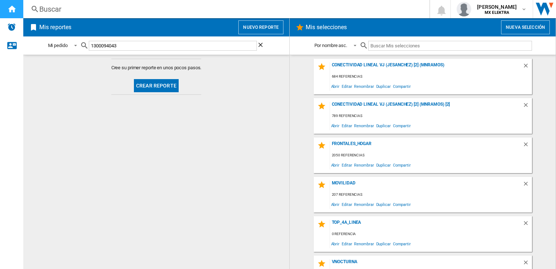
click at [12, 12] on ng-md-icon "Inicio" at bounding box center [11, 8] width 9 height 9
click at [12, 27] on img "Alertas" at bounding box center [11, 27] width 9 height 9
click at [11, 10] on ng-md-icon "Inicio" at bounding box center [11, 8] width 9 height 9
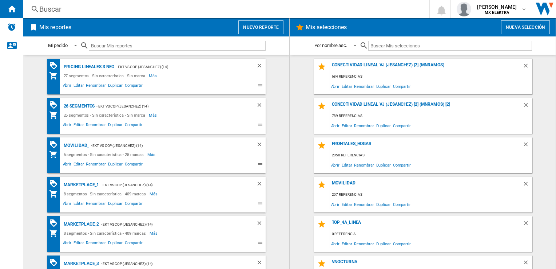
click at [112, 48] on input "text" at bounding box center [177, 46] width 177 height 10
paste input "1300094043"
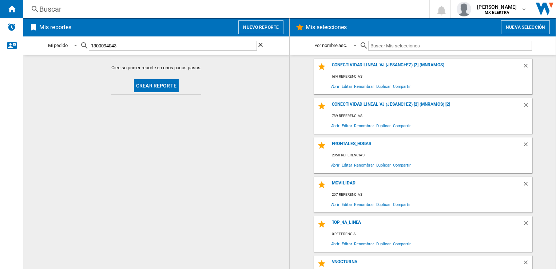
type input "1300094043"
click at [261, 44] on ng-md-icon "Borrar búsqueda" at bounding box center [261, 45] width 9 height 9
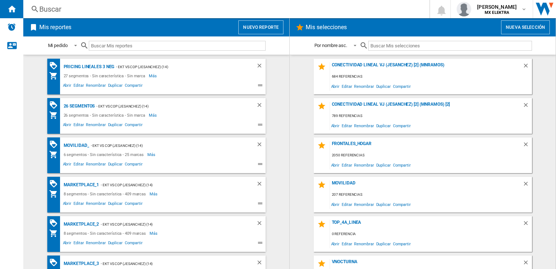
click at [49, 7] on div "Buscar" at bounding box center [224, 9] width 371 height 10
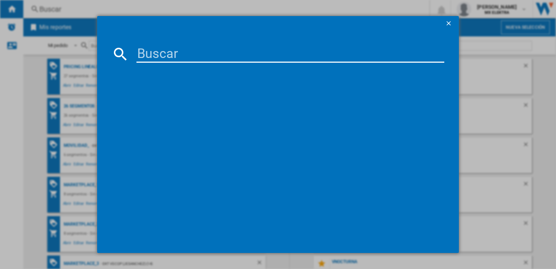
click at [157, 58] on input at bounding box center [290, 53] width 308 height 17
paste input "1300094043"
click at [206, 60] on input "1300094043" at bounding box center [290, 53] width 308 height 17
paste input "275440"
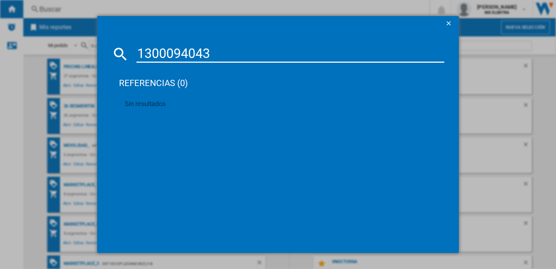
type input "1300275440"
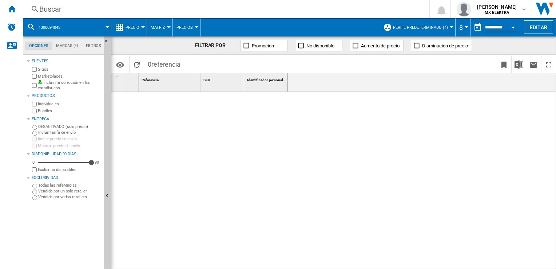
click at [75, 11] on div "Buscar" at bounding box center [224, 9] width 371 height 10
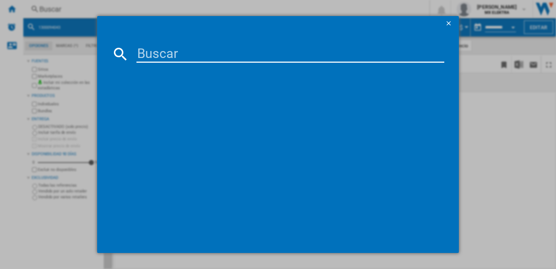
click at [163, 52] on input at bounding box center [290, 53] width 308 height 17
paste input "1300146915"
type input "1300146915"
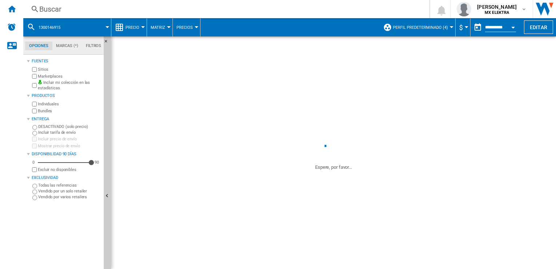
click at [51, 10] on div "Buscar" at bounding box center [224, 9] width 371 height 10
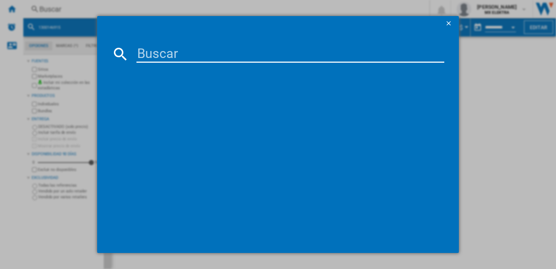
click at [185, 49] on input at bounding box center [290, 53] width 308 height 17
paste input "1300146915"
type input "1300146915"
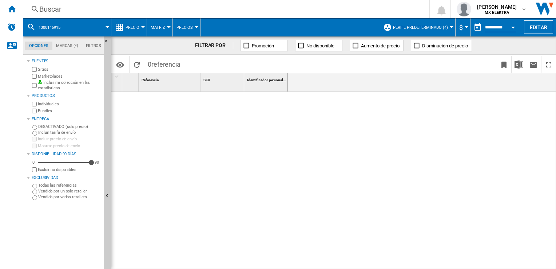
click at [57, 15] on div "Buscar Buscar 0 juan carlos romero marta MX ELEKTRA MX ELEKTRA Mi configuración…" at bounding box center [289, 9] width 533 height 18
click at [47, 6] on div "Buscar" at bounding box center [224, 9] width 371 height 10
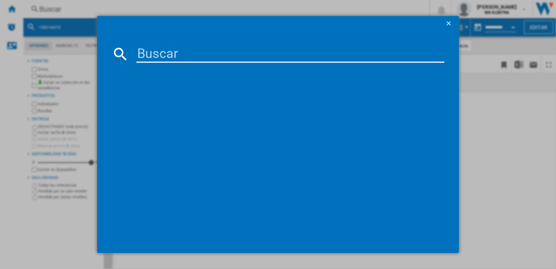
click at [153, 52] on input at bounding box center [290, 53] width 308 height 17
paste input "1300033600"
type input "1300033600"
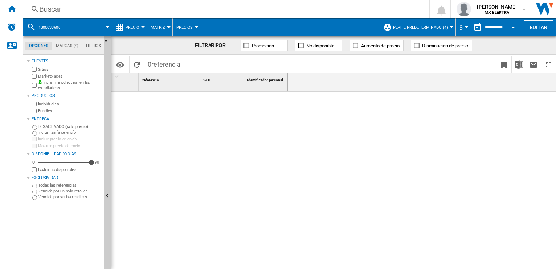
click at [39, 11] on div "Buscar" at bounding box center [224, 9] width 371 height 10
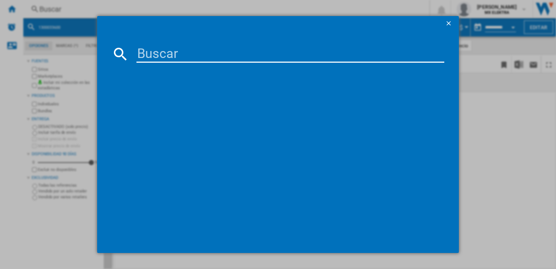
click at [148, 52] on input at bounding box center [290, 53] width 308 height 17
paste input "1300055207"
type input "1300055207"
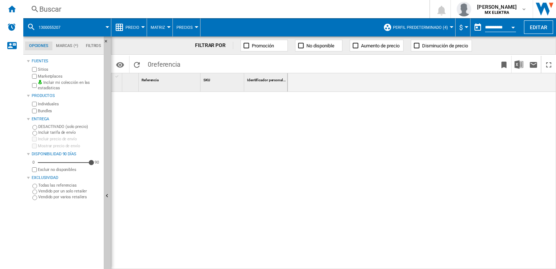
click at [58, 10] on div "Buscar" at bounding box center [224, 9] width 371 height 10
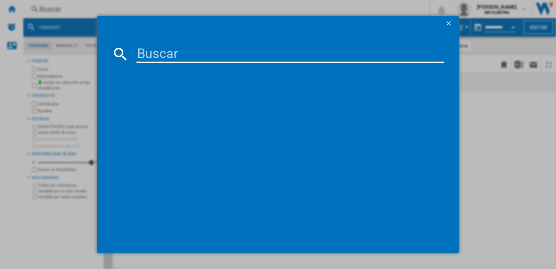
click at [153, 53] on input at bounding box center [290, 53] width 308 height 17
paste input "1300024749"
type input "1300024749"
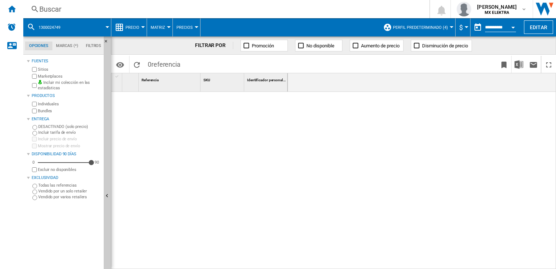
click at [54, 5] on div "Buscar" at bounding box center [224, 9] width 371 height 10
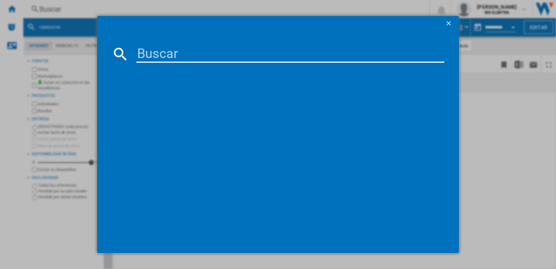
click at [160, 47] on input at bounding box center [290, 53] width 308 height 17
paste input "1300794115"
click at [215, 55] on input "1300794115" at bounding box center [290, 53] width 308 height 17
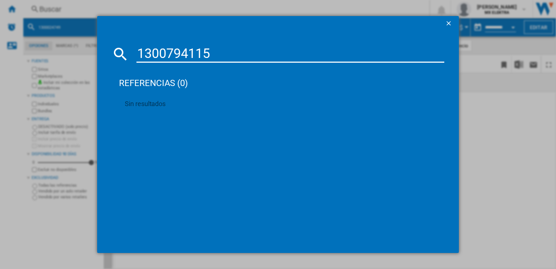
click at [194, 49] on input "1300794115" at bounding box center [290, 53] width 308 height 17
paste input "03559"
type input "1300703559"
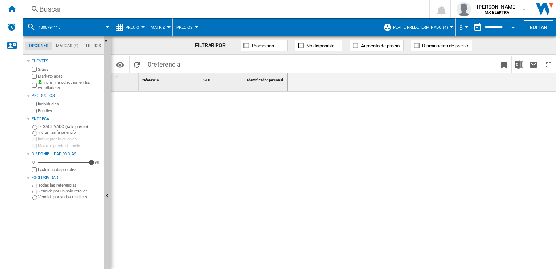
click at [70, 12] on div "Buscar" at bounding box center [224, 9] width 371 height 10
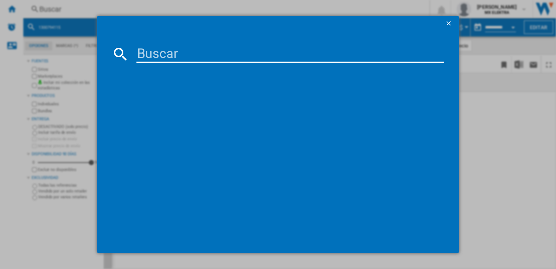
click at [153, 52] on input at bounding box center [290, 53] width 308 height 17
paste input "1300698406"
type input "1300698406"
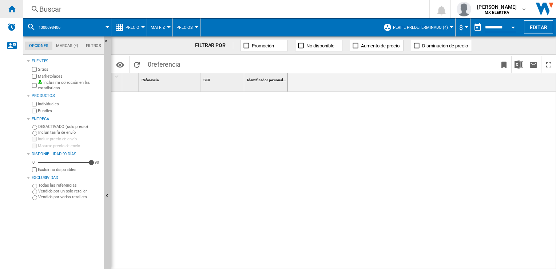
click at [9, 7] on ng-md-icon "Inicio" at bounding box center [11, 8] width 9 height 9
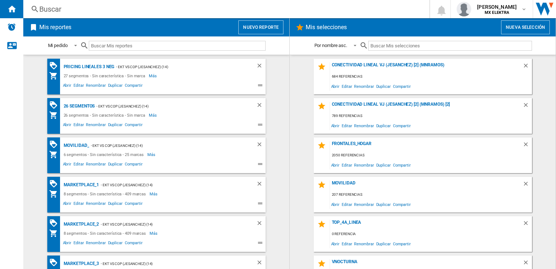
click at [43, 4] on div "Buscar" at bounding box center [224, 9] width 371 height 10
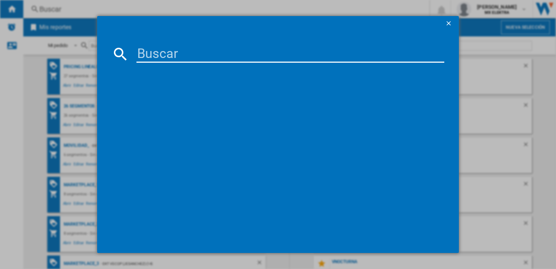
click at [159, 53] on input at bounding box center [290, 53] width 308 height 17
click at [191, 55] on input at bounding box center [290, 53] width 308 height 17
paste input "1300698406"
type input "1300698406"
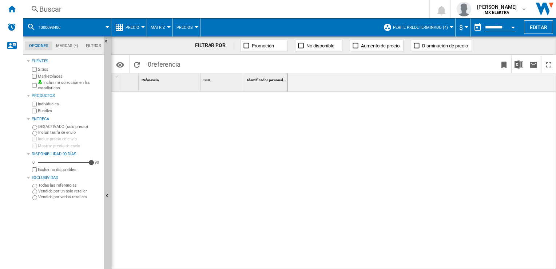
click at [39, 9] on ng-md-icon at bounding box center [35, 9] width 9 height 9
click at [18, 8] on div "Inicio" at bounding box center [11, 9] width 23 height 18
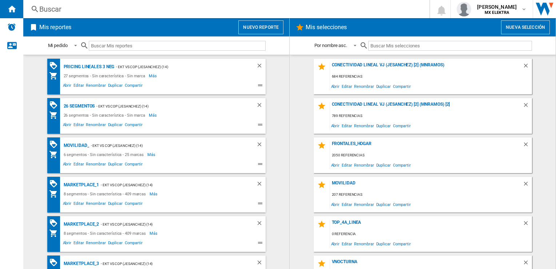
click at [48, 9] on div "Buscar" at bounding box center [224, 9] width 371 height 10
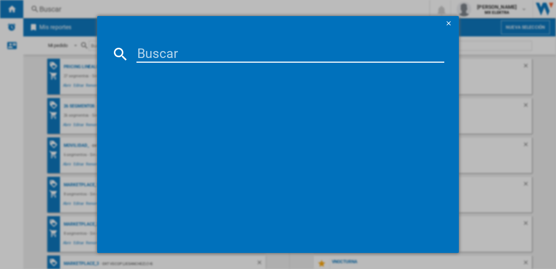
click at [148, 58] on input at bounding box center [290, 53] width 308 height 17
paste input "1300336323"
type input "1300336323"
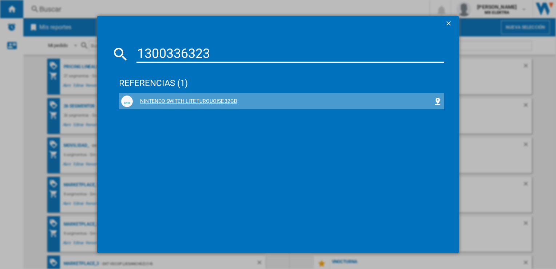
click at [165, 102] on div "NINTENDO SWITCH LITE TURQUOISE 32GB" at bounding box center [283, 101] width 300 height 7
